Goal: Check status: Check status

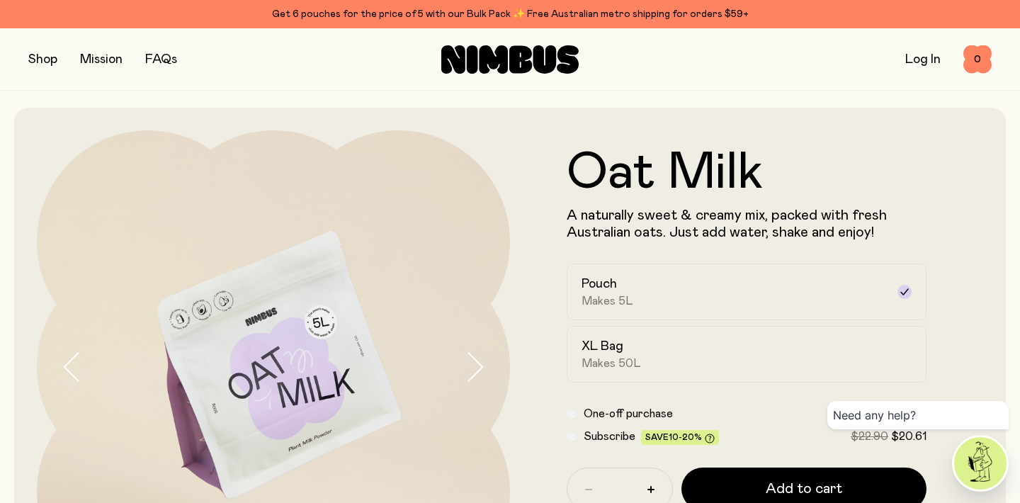
click at [805, 467] on button "Add to cart" at bounding box center [803, 488] width 245 height 42
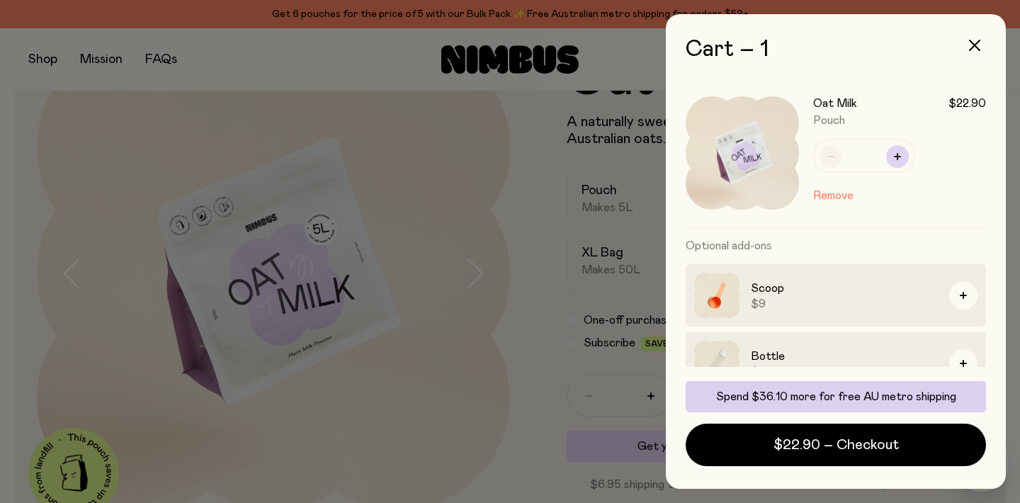
click at [900, 154] on icon "button" at bounding box center [897, 156] width 7 height 7
type input "*"
click at [974, 46] on icon "button" at bounding box center [974, 45] width 11 height 11
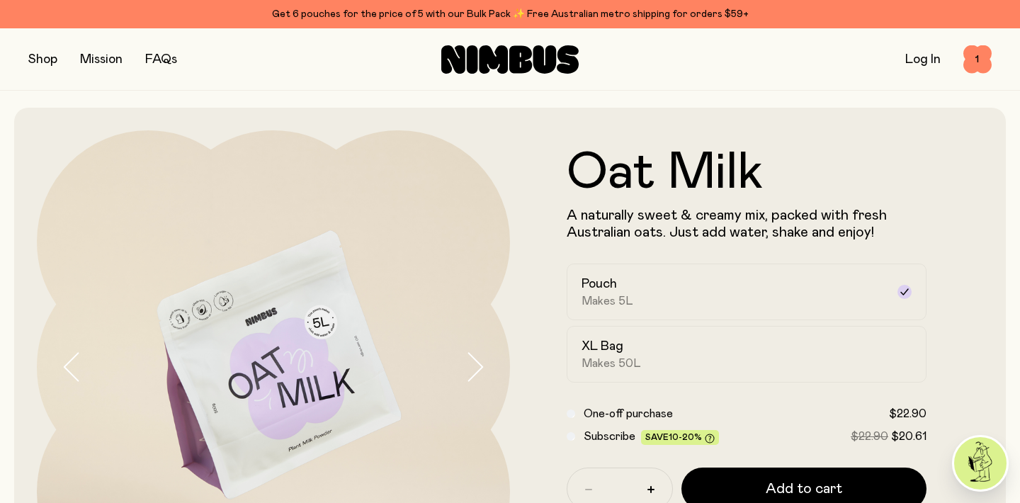
click at [925, 57] on link "Log In" at bounding box center [922, 59] width 35 height 13
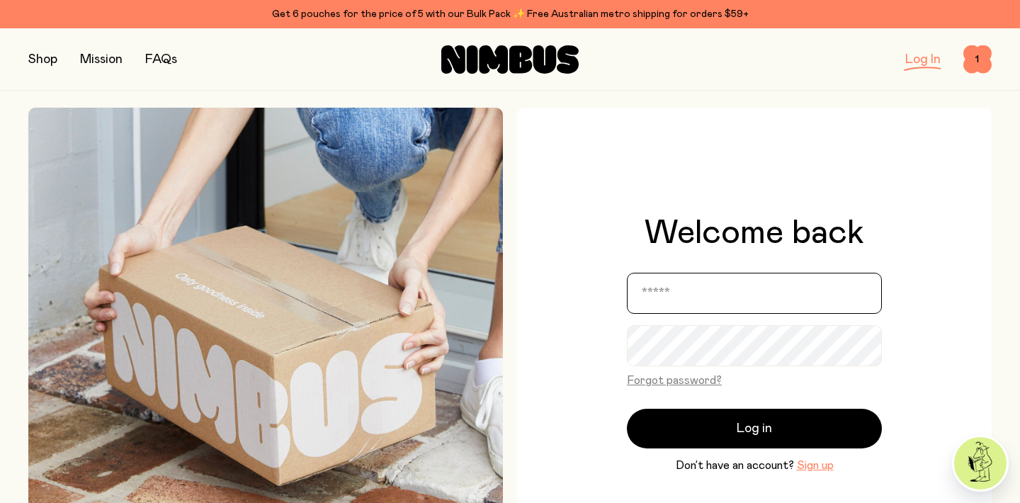
type input "**********"
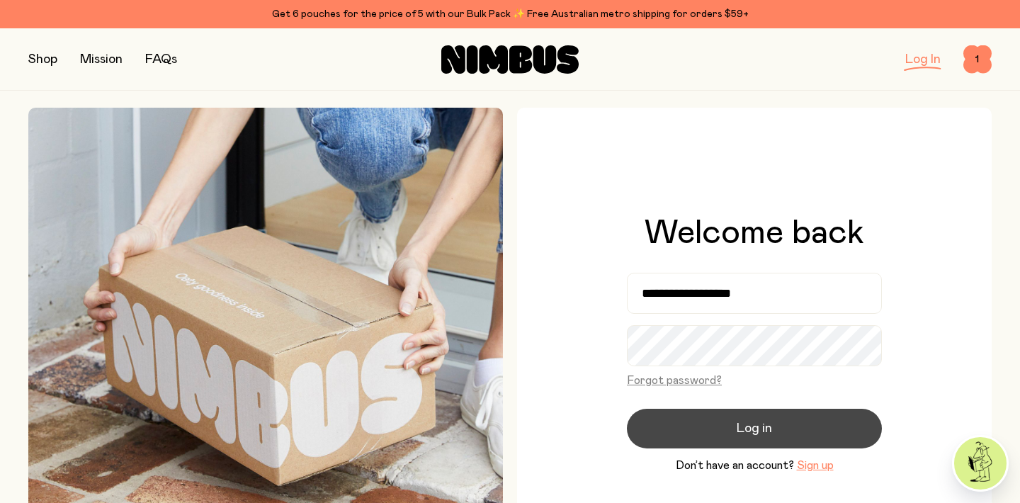
click at [759, 421] on span "Log in" at bounding box center [754, 429] width 35 height 20
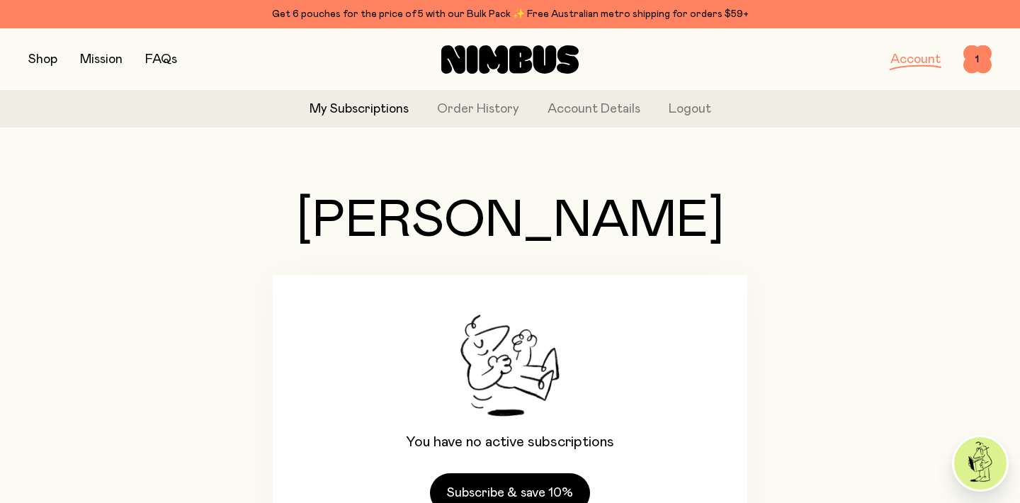
click at [50, 57] on button "button" at bounding box center [42, 60] width 29 height 20
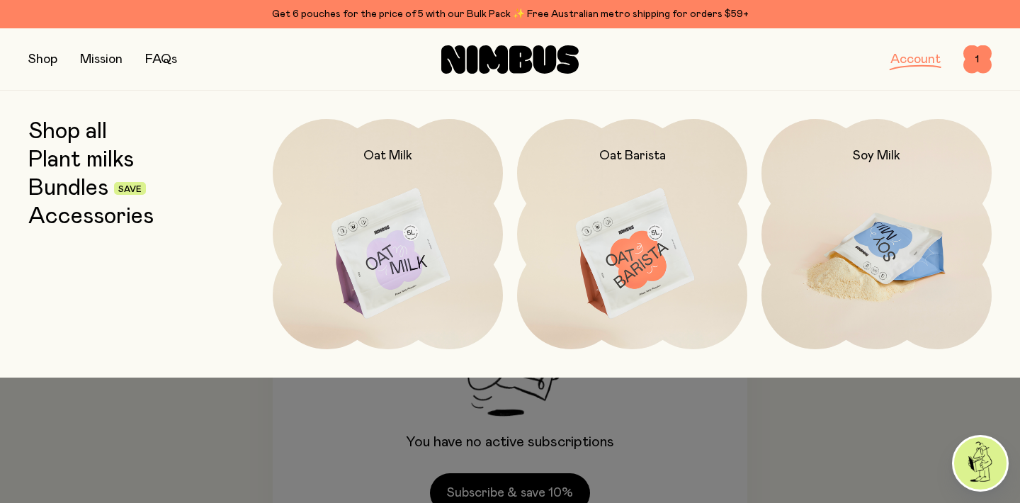
click at [857, 234] on img at bounding box center [876, 254] width 230 height 271
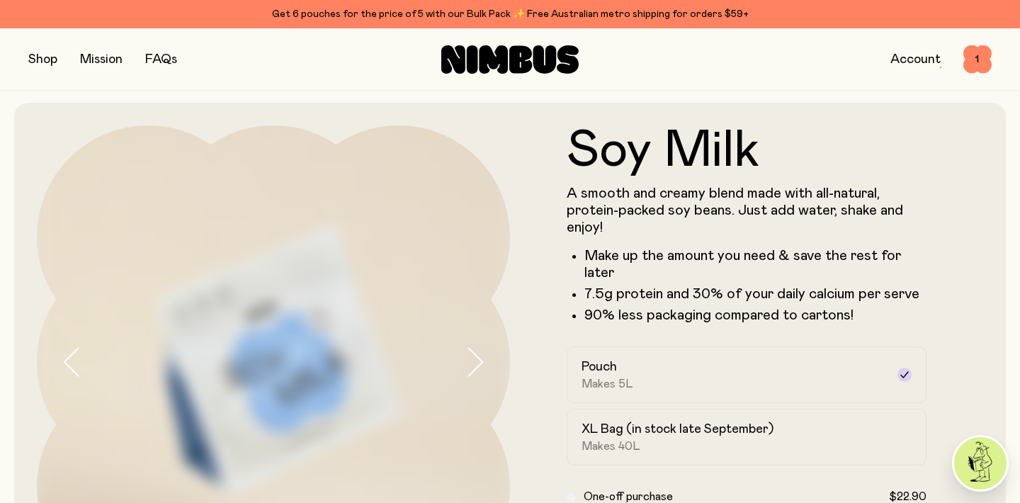
scroll to position [142, 0]
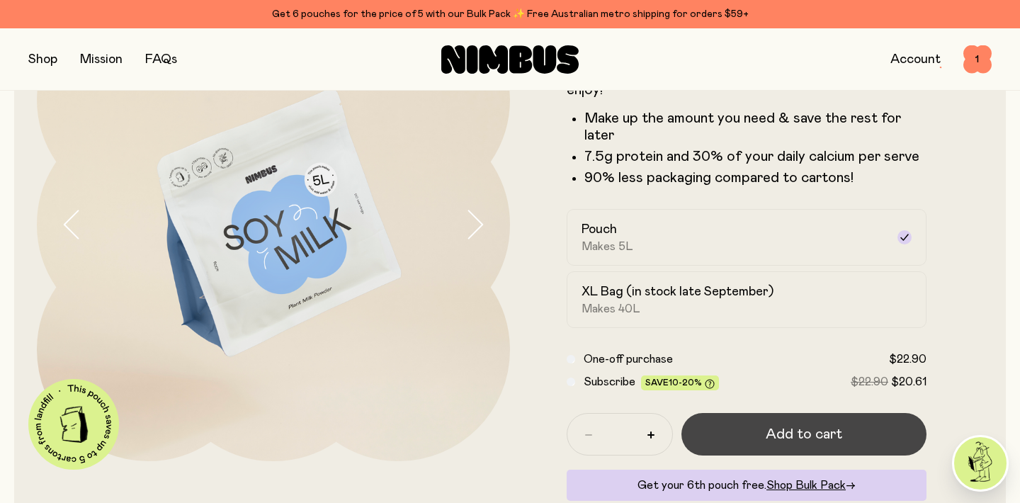
click at [805, 434] on span "Add to cart" at bounding box center [804, 434] width 76 height 20
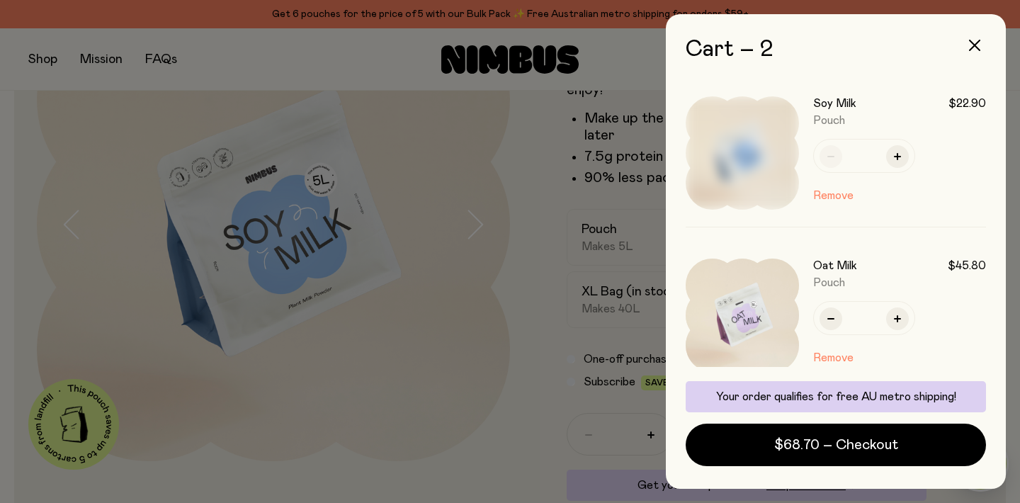
scroll to position [0, 0]
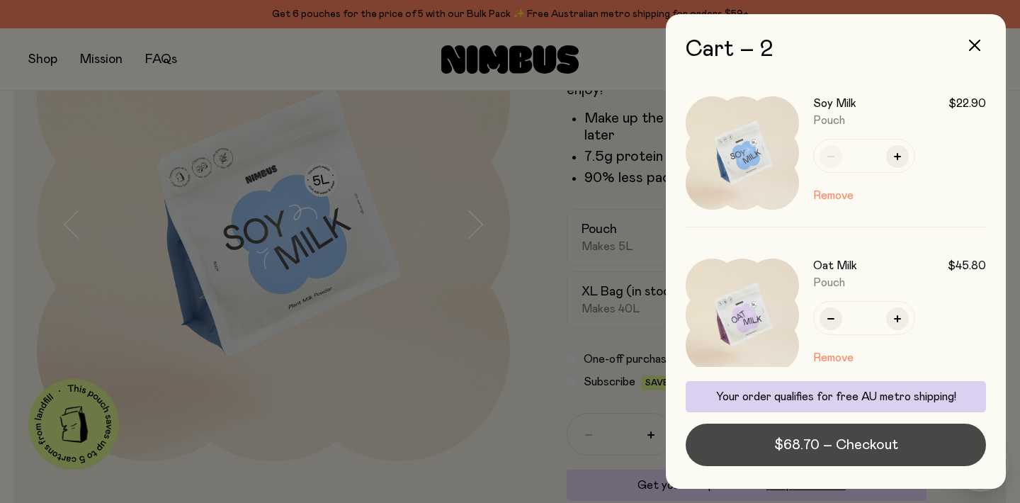
click at [886, 448] on span "$68.70 – Checkout" at bounding box center [836, 445] width 124 height 20
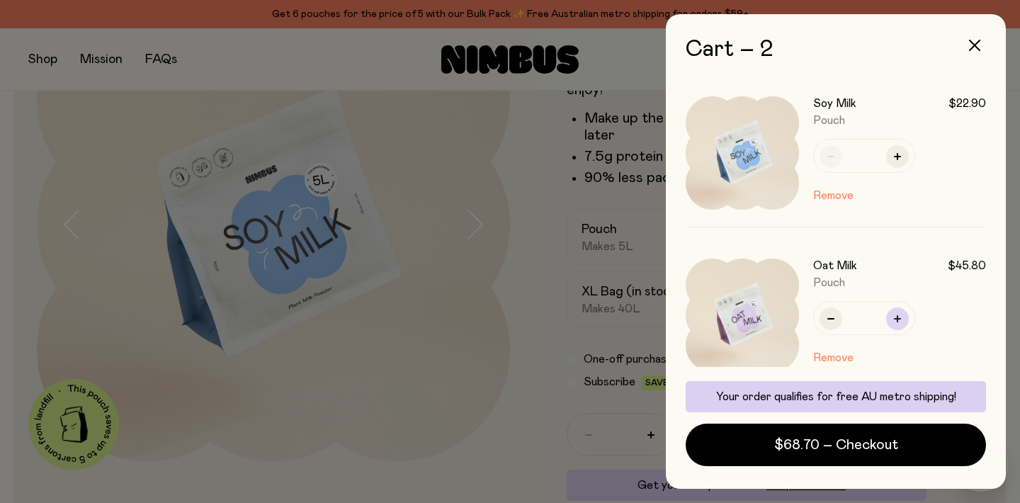
click at [900, 324] on button "button" at bounding box center [897, 318] width 23 height 23
type input "*"
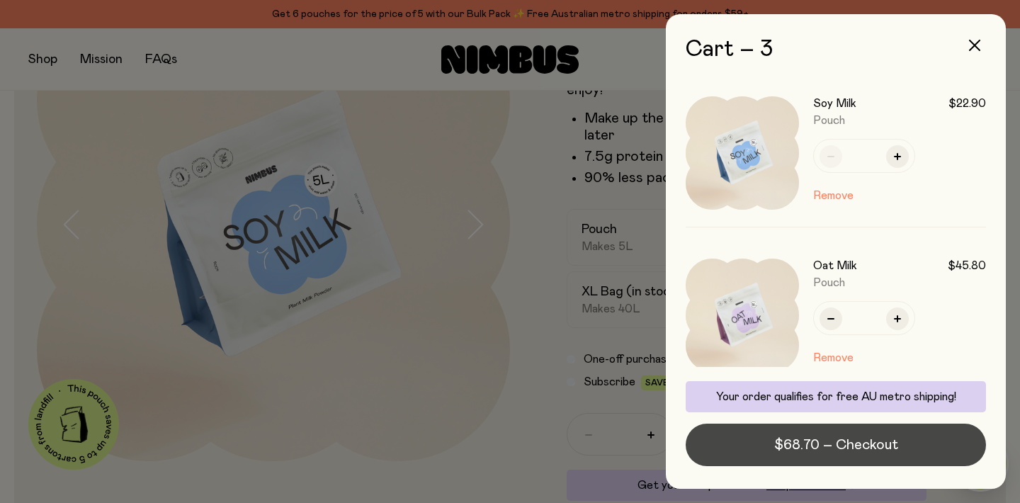
click at [855, 444] on span "$68.70 – Checkout" at bounding box center [836, 445] width 124 height 20
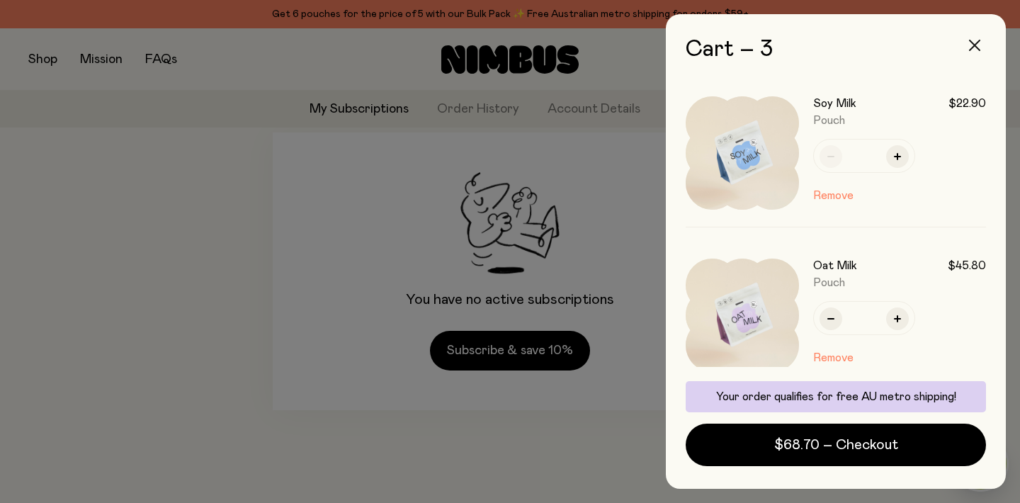
click at [973, 40] on icon "button" at bounding box center [974, 45] width 11 height 11
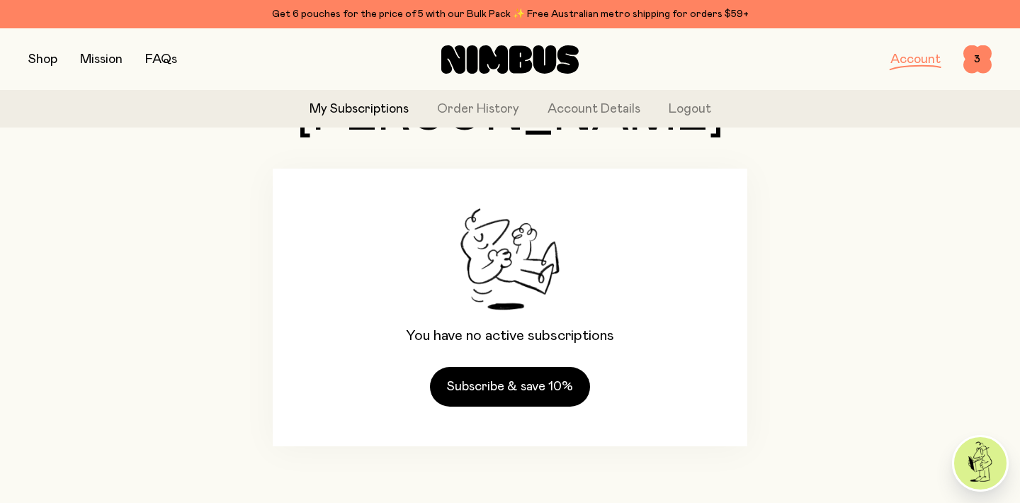
click at [919, 60] on link "Account" at bounding box center [915, 59] width 50 height 13
click at [501, 104] on link "Order History" at bounding box center [478, 109] width 82 height 19
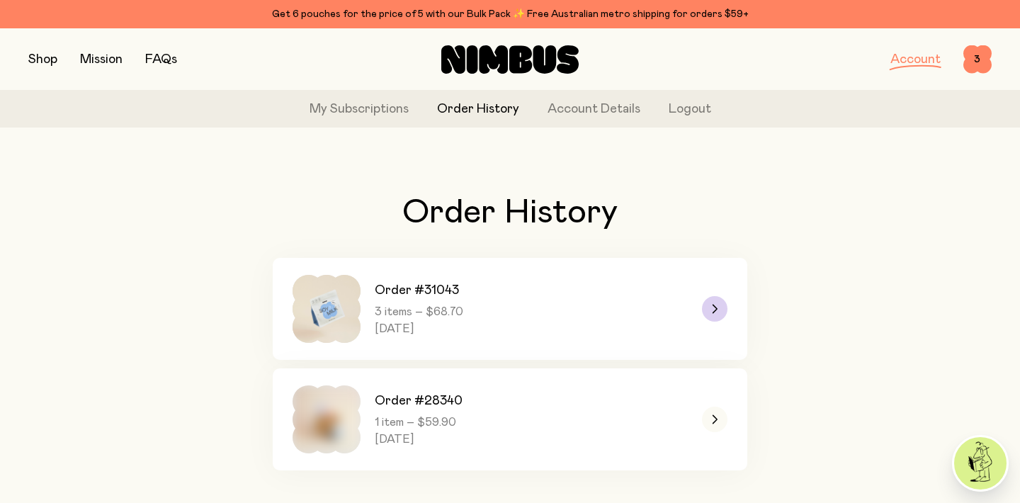
scroll to position [24, 0]
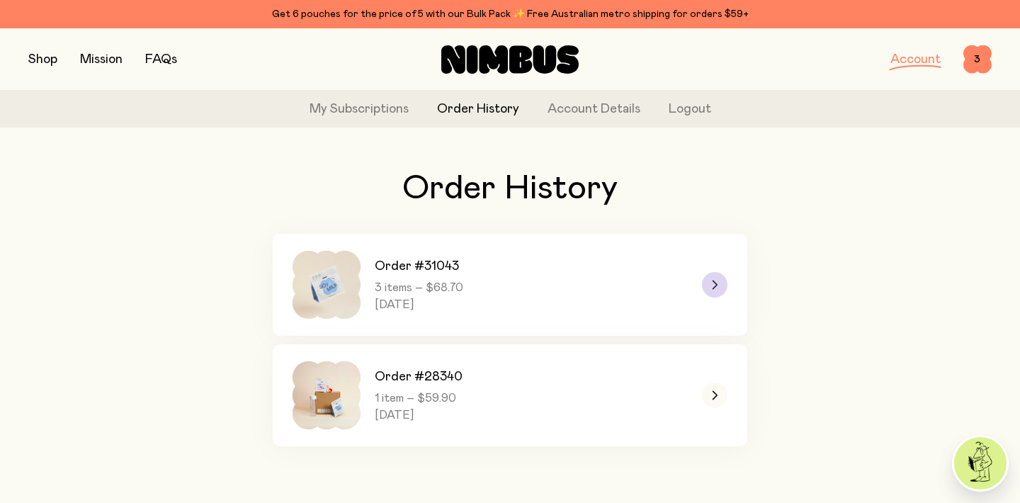
click at [715, 285] on icon at bounding box center [715, 284] width 4 height 8
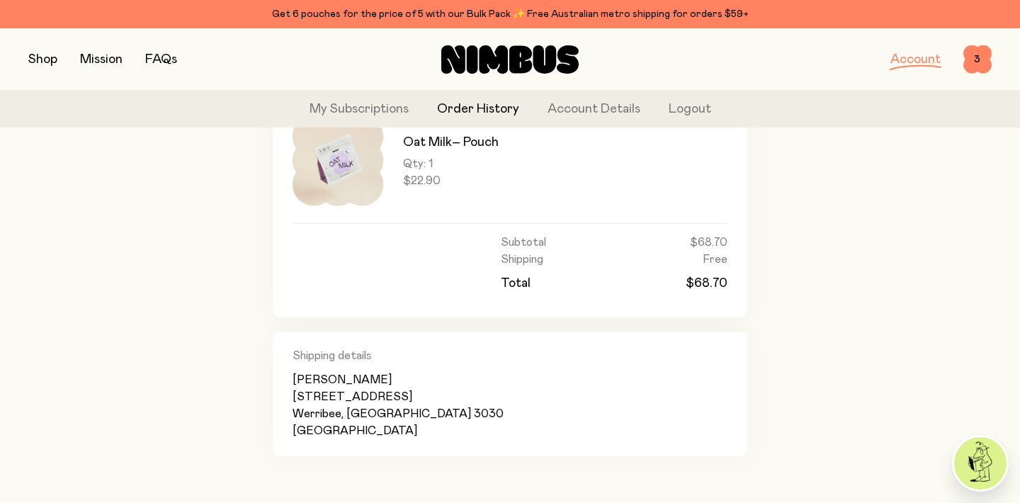
scroll to position [462, 0]
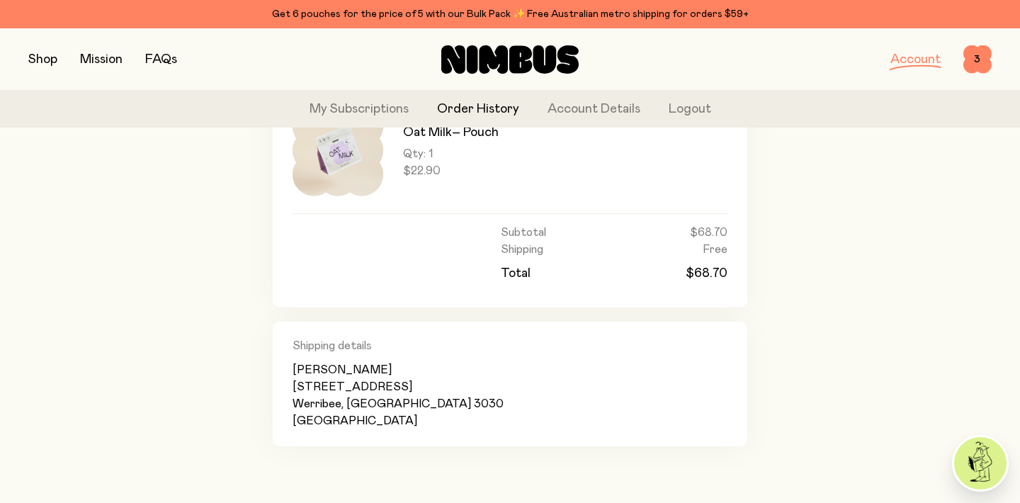
click at [353, 346] on h2 "Shipping details" at bounding box center [510, 346] width 435 height 14
click at [369, 396] on span "Werribee, [GEOGRAPHIC_DATA] 3030" at bounding box center [398, 403] width 211 height 17
click at [988, 452] on img at bounding box center [980, 463] width 52 height 52
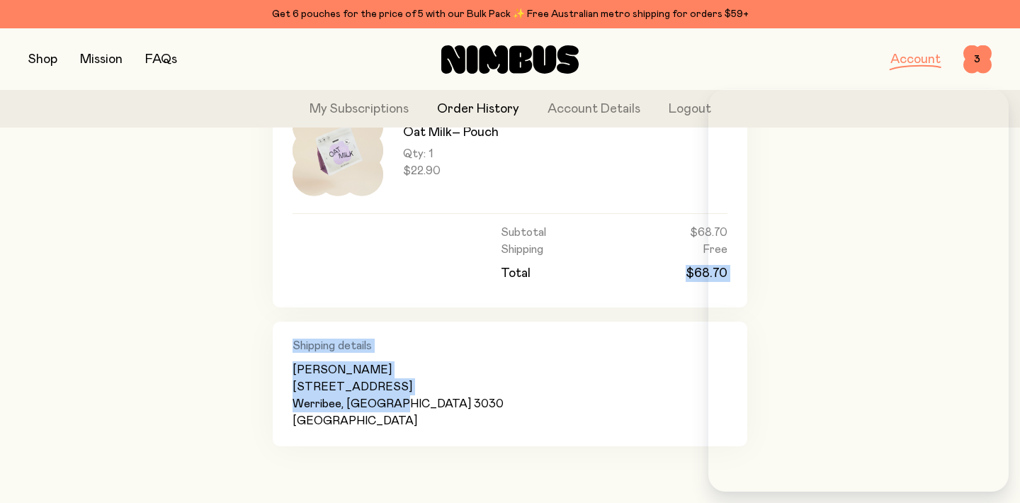
drag, startPoint x: 511, startPoint y: 429, endPoint x: 368, endPoint y: 305, distance: 189.3
click at [368, 305] on div "3 items Soy Milk – Pouch Qty: 1 $22.90 Oat Milk – Pouch Qty: 2 $22.90 Oat Milk …" at bounding box center [510, 145] width 475 height 601
click at [647, 429] on div "[PERSON_NAME] [STREET_ADDRESS]" at bounding box center [510, 395] width 435 height 68
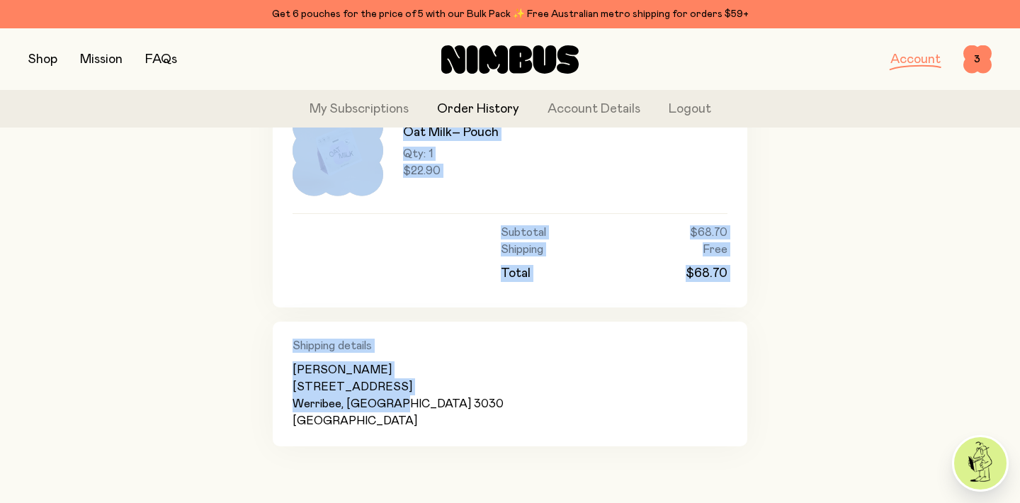
drag, startPoint x: 490, startPoint y: 443, endPoint x: 330, endPoint y: 148, distance: 335.3
click at [330, 148] on div "3 items Soy Milk – Pouch Qty: 1 $22.90 Oat Milk – Pouch Qty: 2 $22.90 Oat Milk …" at bounding box center [510, 145] width 475 height 601
click at [409, 416] on div "[PERSON_NAME] [STREET_ADDRESS]" at bounding box center [510, 395] width 435 height 68
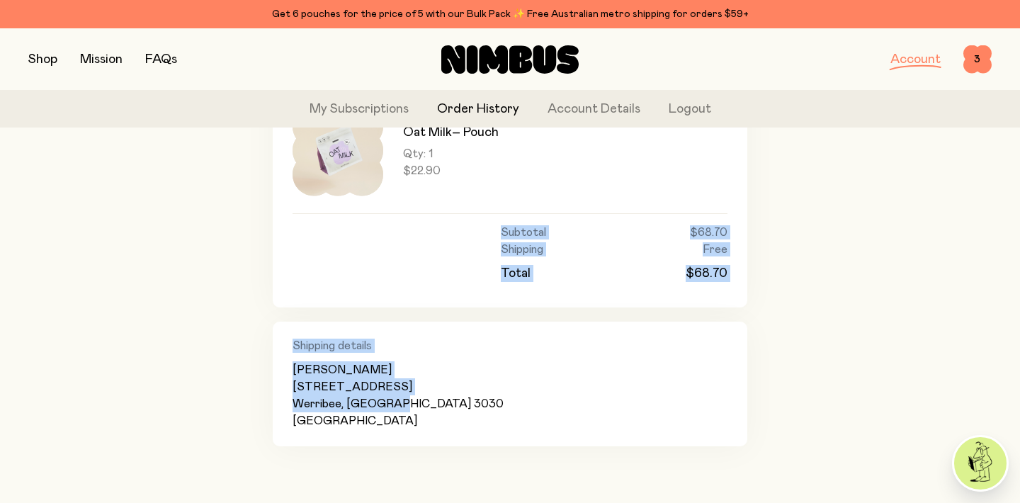
drag, startPoint x: 404, startPoint y: 433, endPoint x: 307, endPoint y: 215, distance: 238.1
click at [307, 215] on div "3 items Soy Milk – Pouch Qty: 1 $22.90 Oat Milk – Pouch Qty: 2 $22.90 Oat Milk …" at bounding box center [510, 145] width 475 height 601
click at [975, 470] on img at bounding box center [980, 463] width 52 height 52
